Goal: Communication & Community: Answer question/provide support

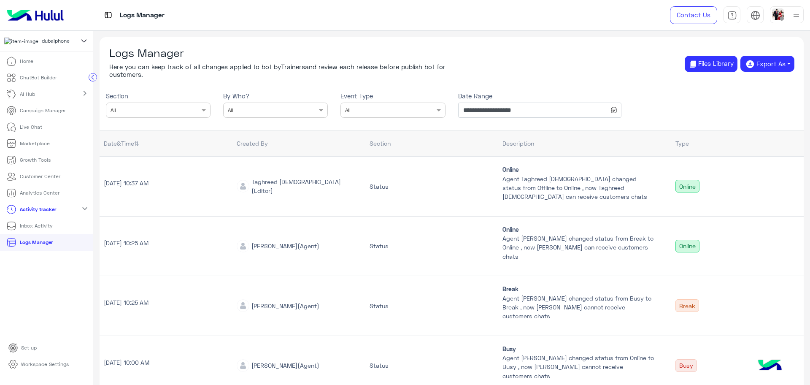
scroll to position [158, 0]
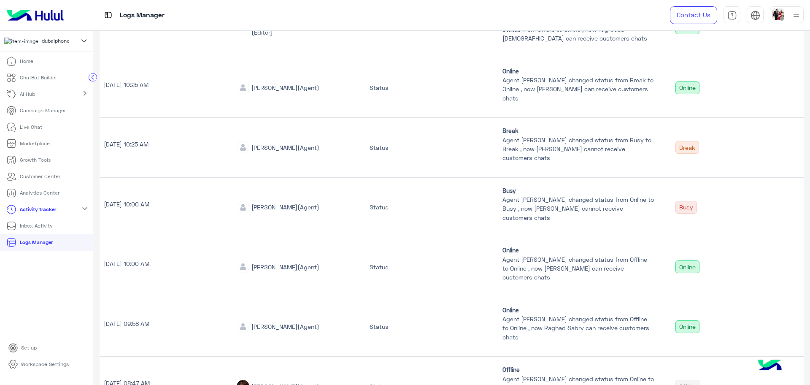
click at [37, 131] on p "Live Chat" at bounding box center [31, 127] width 22 height 8
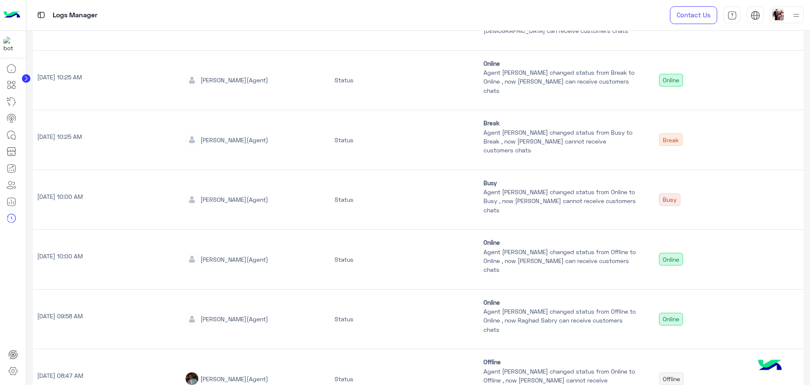
scroll to position [151, 0]
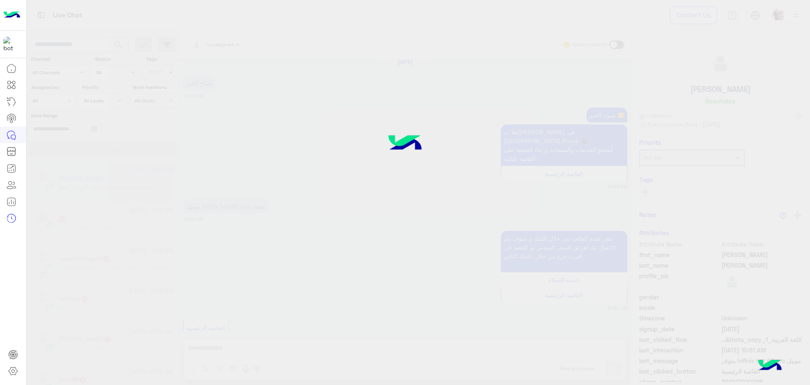
scroll to position [722, 0]
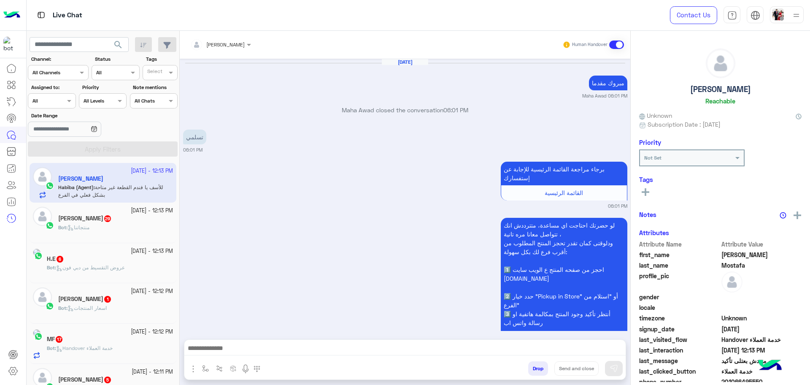
scroll to position [640, 0]
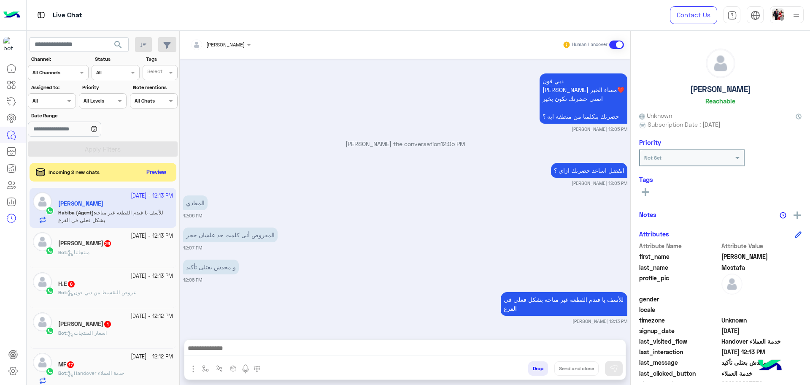
click at [56, 97] on div at bounding box center [51, 100] width 47 height 8
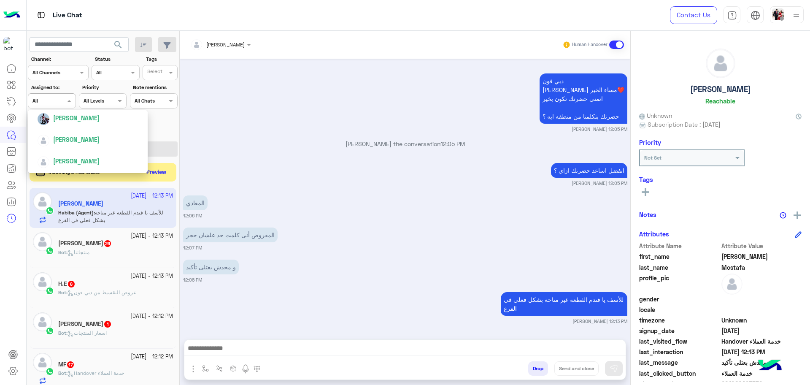
scroll to position [211, 0]
click at [73, 137] on span "[PERSON_NAME]" at bounding box center [76, 134] width 46 height 7
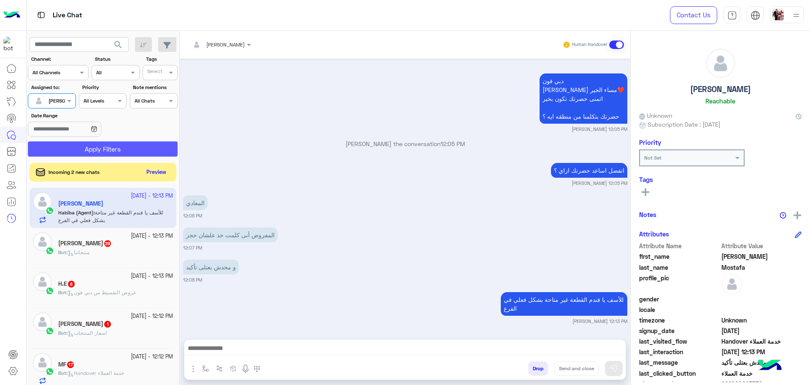
click at [80, 145] on button "Apply Filters" at bounding box center [103, 148] width 150 height 15
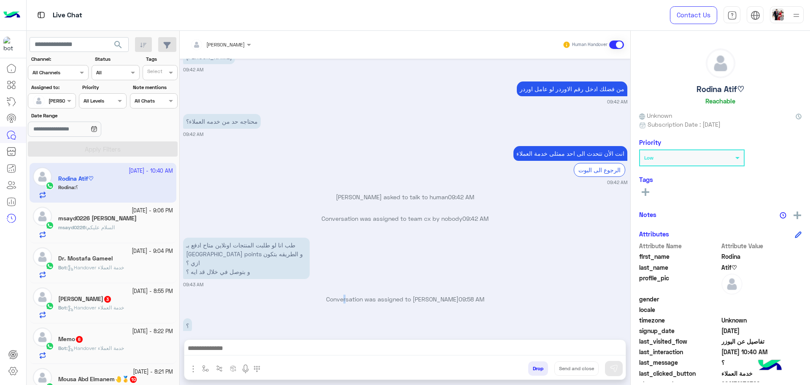
click at [343, 295] on div "Conversation was assigned to [PERSON_NAME] 09:58 AM" at bounding box center [405, 302] width 444 height 15
click at [260, 249] on p "طب انا لو طلبت المنتجات اونلاين متاح ادفع بـ [GEOGRAPHIC_DATA] points و الطريقه…" at bounding box center [246, 258] width 127 height 41
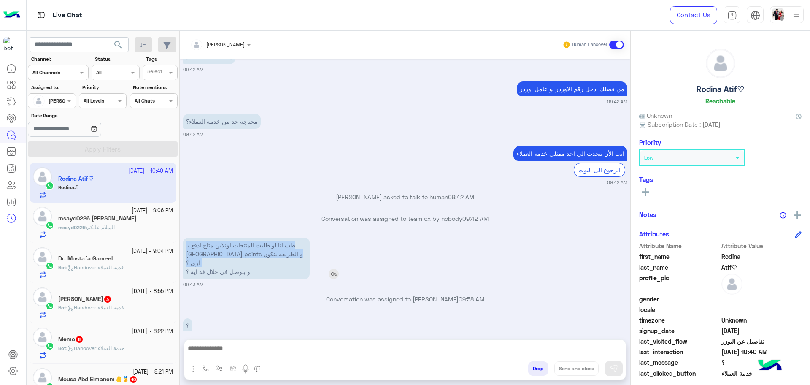
click at [260, 249] on p "طب انا لو طلبت المنتجات اونلاين متاح ادفع بـ [GEOGRAPHIC_DATA] points و الطريقه…" at bounding box center [246, 258] width 127 height 41
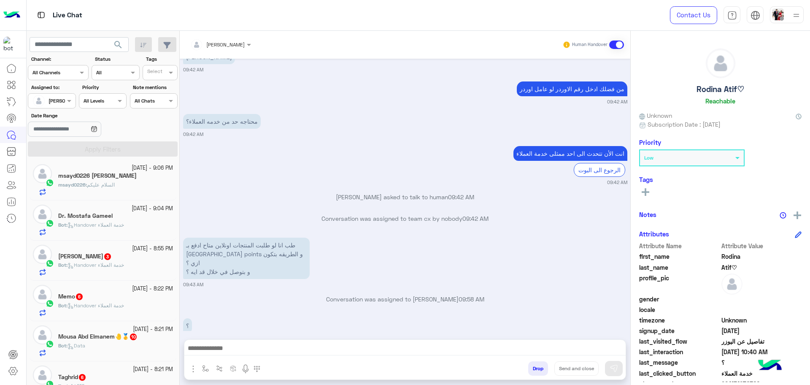
scroll to position [105, 0]
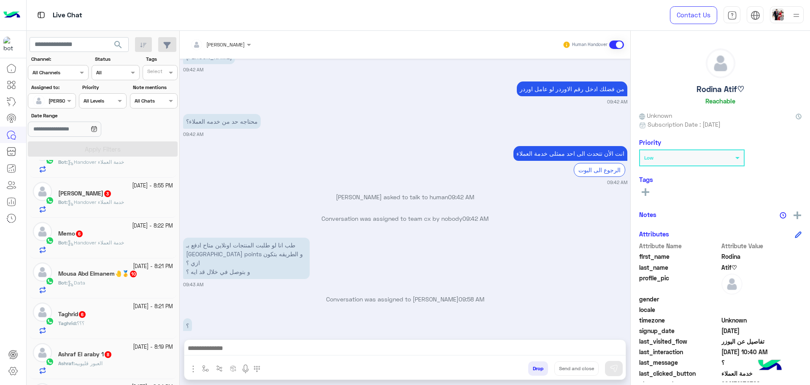
click at [468, 295] on span "09:58 AM" at bounding box center [472, 298] width 26 height 7
click at [193, 335] on small "10:40 AM" at bounding box center [193, 338] width 20 height 7
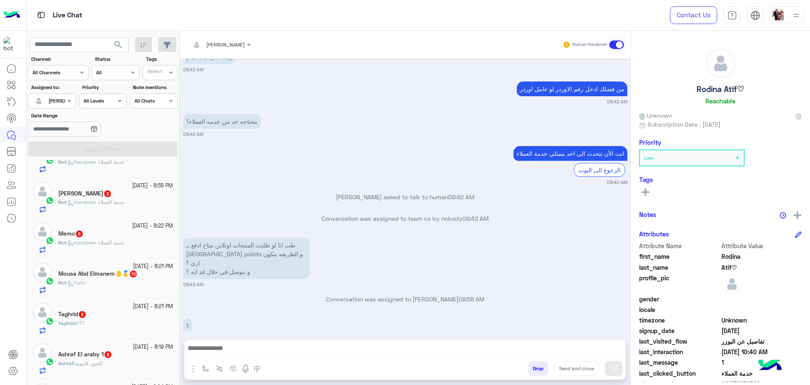
click at [193, 335] on small "10:40 AM" at bounding box center [193, 338] width 20 height 7
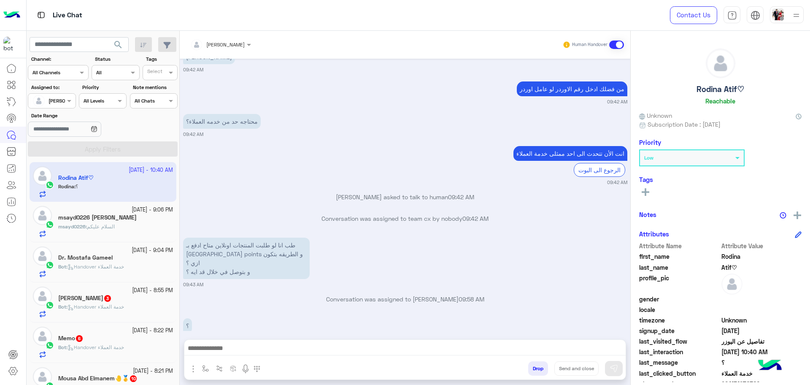
scroll to position [0, 0]
click at [135, 222] on div "msayd0226 [PERSON_NAME]" at bounding box center [115, 219] width 115 height 9
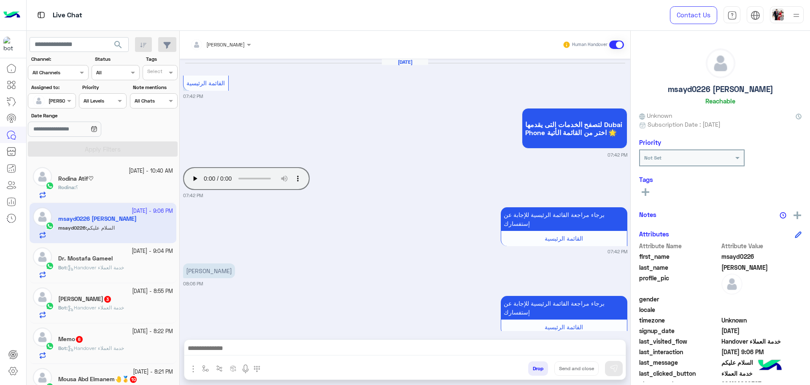
scroll to position [735, 0]
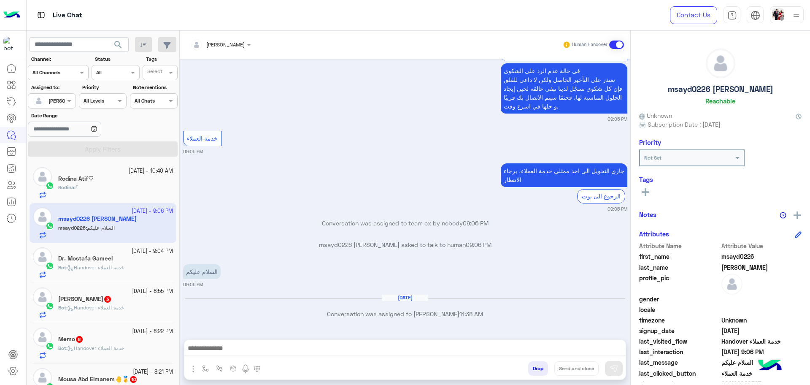
click at [467, 321] on div "Sep 28, 2025 Conversation was assigned to Raghad Sabry 11:38 AM" at bounding box center [405, 309] width 444 height 30
click at [473, 321] on div "Sep 28, 2025 Conversation was assigned to Raghad Sabry 11:38 AM" at bounding box center [405, 309] width 444 height 30
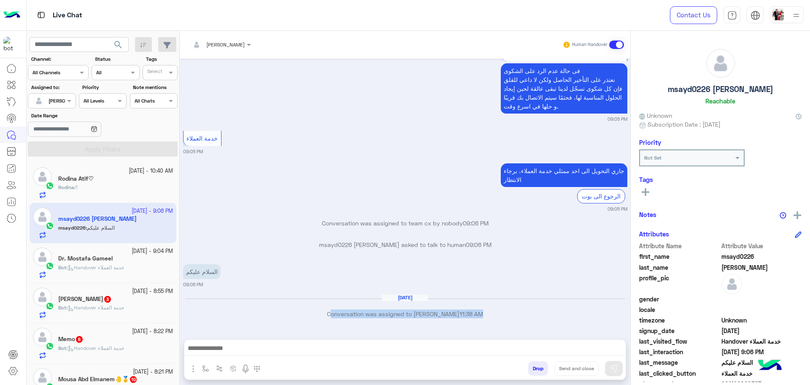
click at [473, 321] on div "Sep 28, 2025 Conversation was assigned to Raghad Sabry 11:38 AM" at bounding box center [405, 309] width 444 height 30
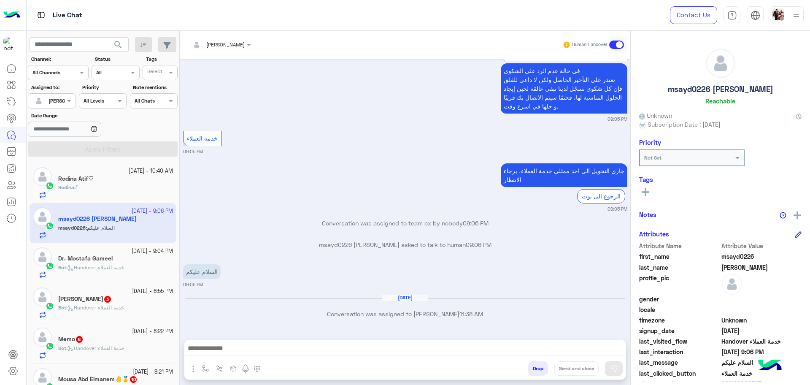
click at [142, 187] on div "Rodina : ؟" at bounding box center [115, 191] width 115 height 15
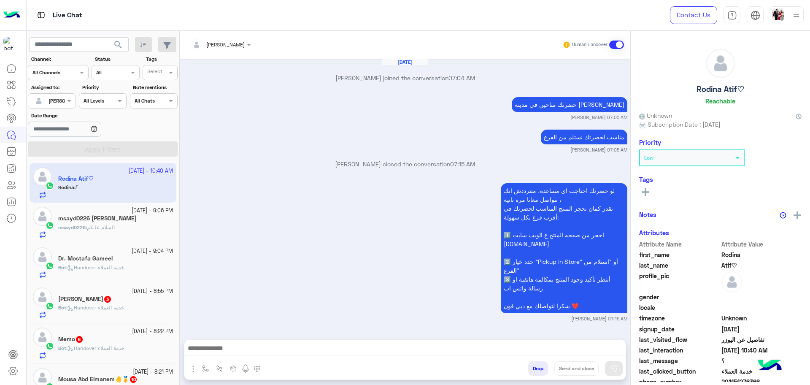
scroll to position [571, 0]
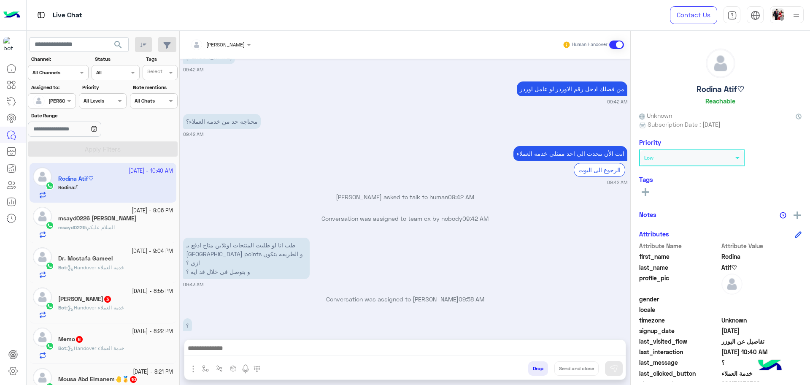
drag, startPoint x: 360, startPoint y: 313, endPoint x: 345, endPoint y: 323, distance: 18.5
click at [360, 316] on div "؟ 10:40 AM" at bounding box center [405, 329] width 444 height 26
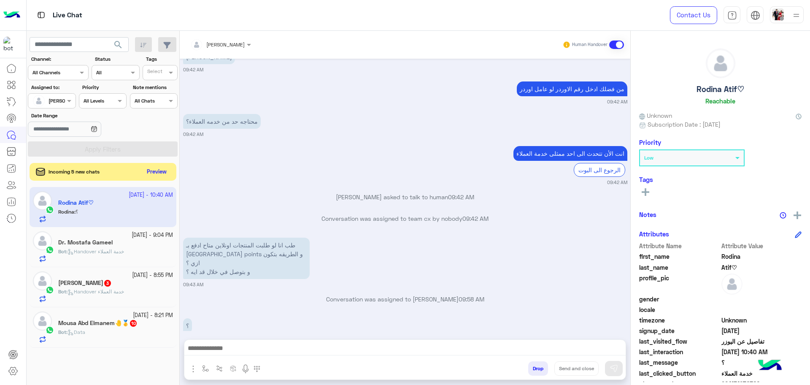
click at [162, 170] on button "Preview" at bounding box center [157, 171] width 26 height 11
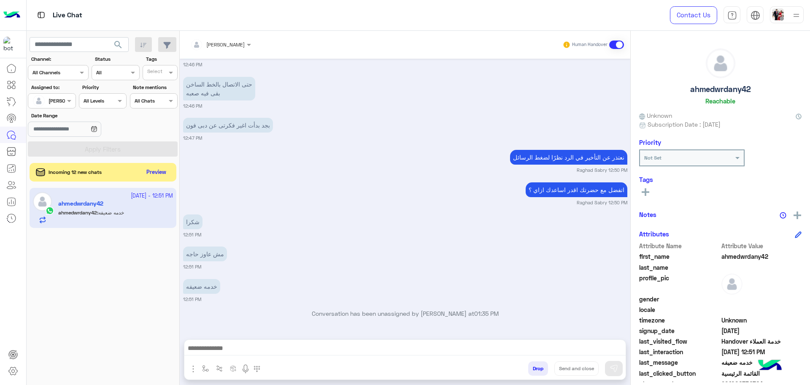
scroll to position [385, 0]
